Goal: Task Accomplishment & Management: Manage account settings

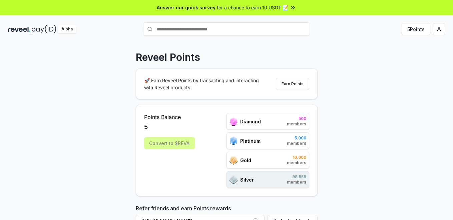
drag, startPoint x: 344, startPoint y: 34, endPoint x: 372, endPoint y: 35, distance: 28.4
click at [372, 35] on div "Alpha 5 Points" at bounding box center [226, 28] width 453 height 17
click at [298, 8] on div "Answer our quick survey for a chance to earn 10 USDT 📝" at bounding box center [226, 7] width 453 height 15
click at [296, 6] on div "Answer our quick survey for a chance to earn 10 USDT 📝" at bounding box center [226, 7] width 453 height 15
click at [438, 31] on html "Answer our quick survey for a chance to earn 10 USDT 📝 Alpha 5 Points Reveel Po…" at bounding box center [226, 110] width 453 height 220
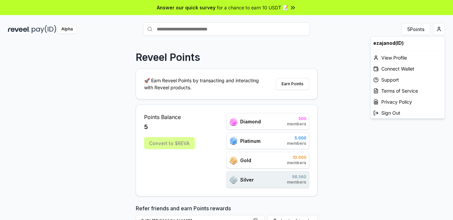
click at [439, 28] on html "Answer our quick survey for a chance to earn 10 USDT 📝 Alpha 5 Points Reveel Po…" at bounding box center [226, 110] width 453 height 220
click at [439, 29] on html "Answer our quick survey for a chance to earn 10 USDT 📝 Alpha 5 Points Reveel Po…" at bounding box center [226, 110] width 453 height 220
click at [402, 61] on div "View Profile" at bounding box center [408, 57] width 74 height 11
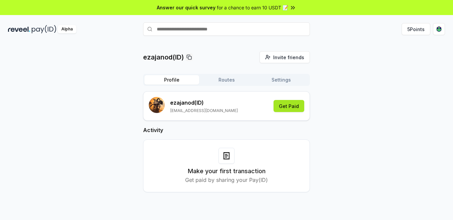
click at [295, 108] on button "Get Paid" at bounding box center [289, 106] width 31 height 12
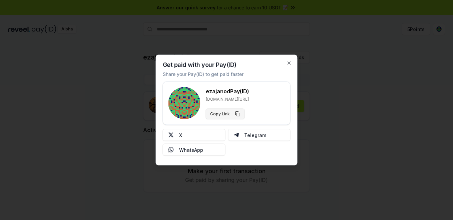
click at [240, 115] on button "Copy Link" at bounding box center [225, 114] width 39 height 11
click at [292, 65] on icon "button" at bounding box center [289, 62] width 5 height 5
